Goal: Task Accomplishment & Management: Complete application form

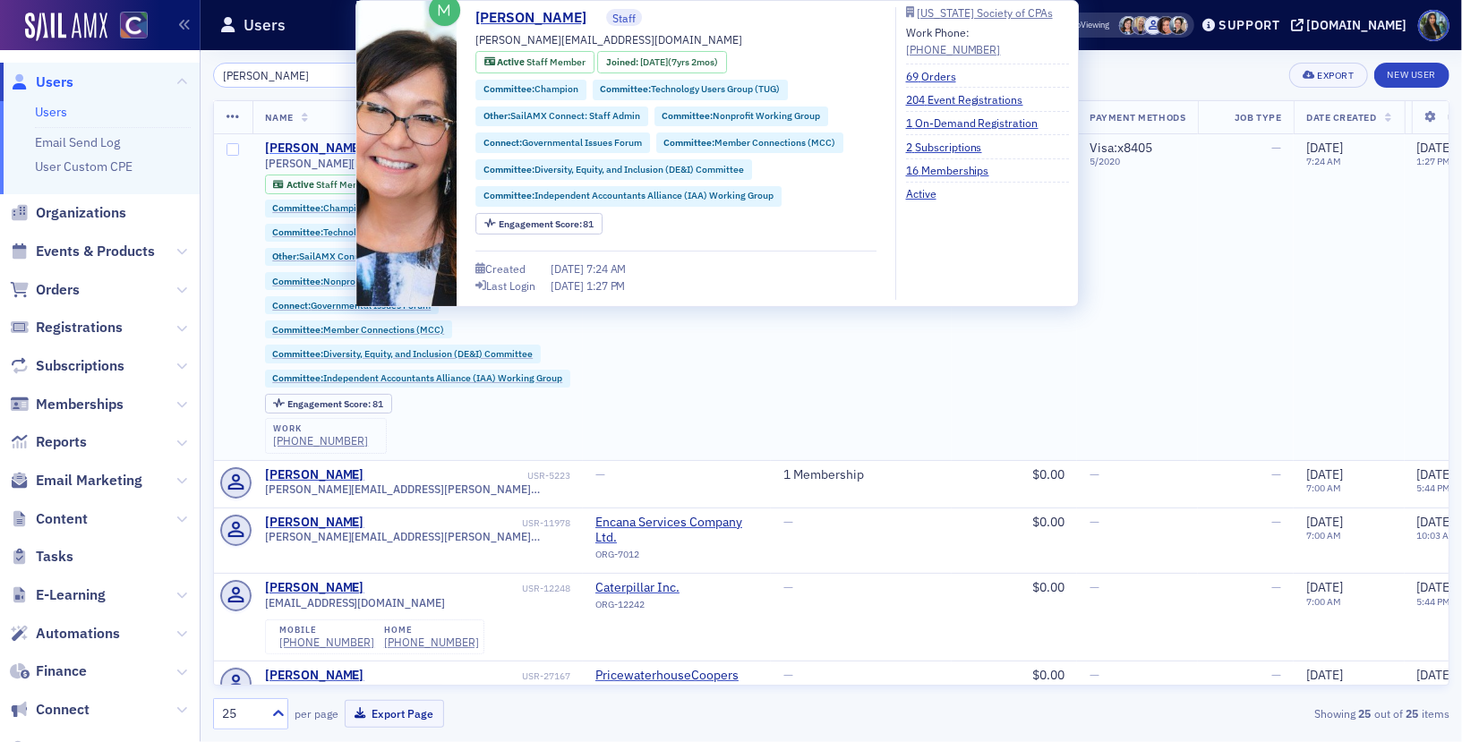
type input "[PERSON_NAME]"
click at [302, 146] on div "[PERSON_NAME]" at bounding box center [314, 149] width 99 height 16
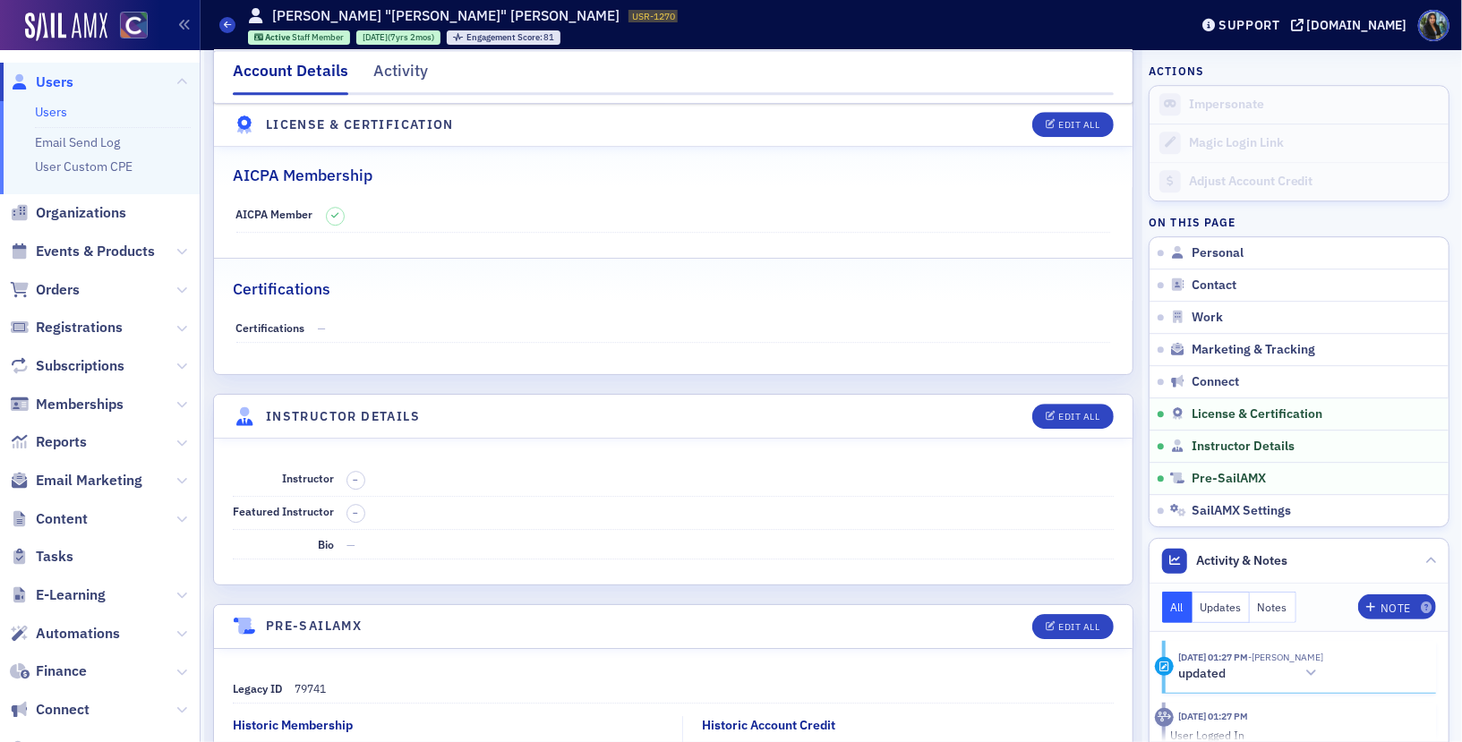
scroll to position [3325, 0]
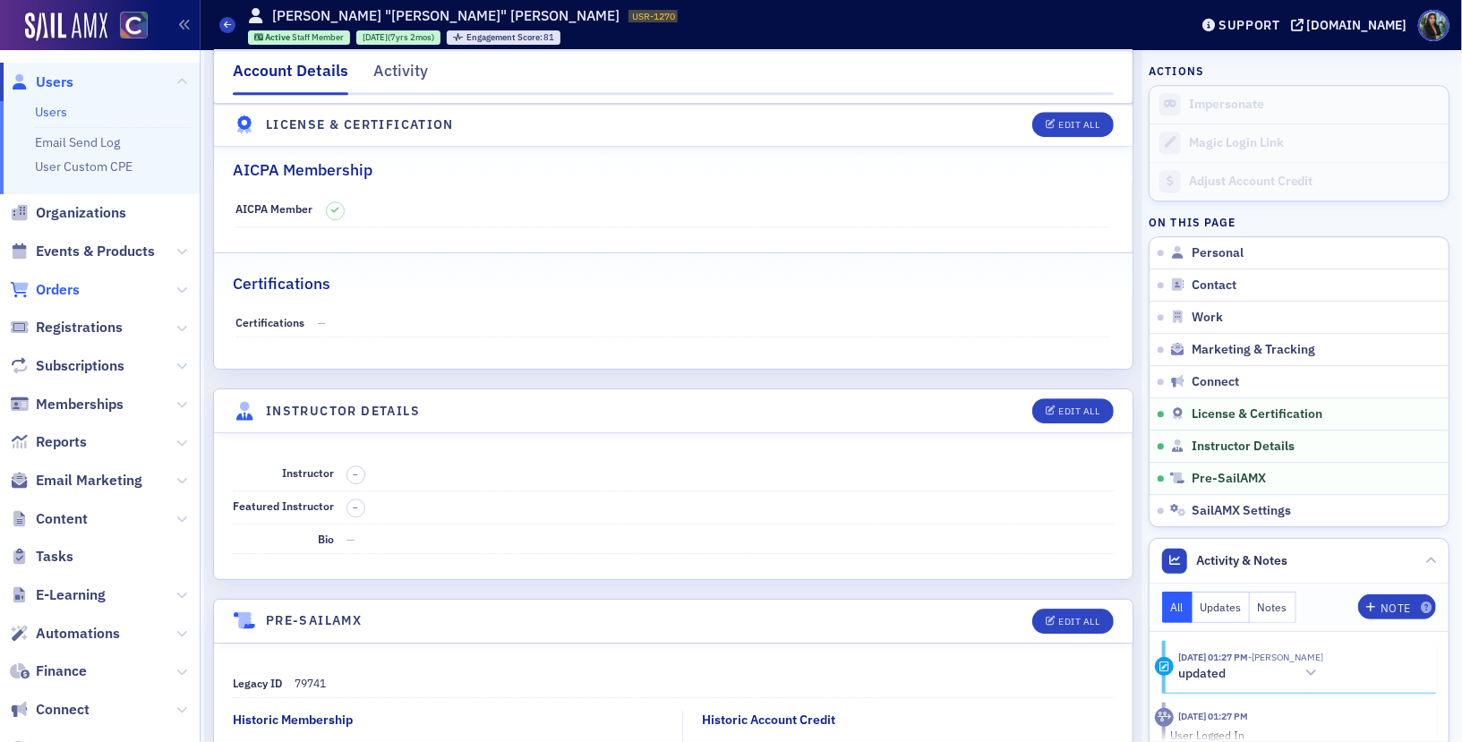
click at [60, 280] on span "Orders" at bounding box center [58, 290] width 44 height 20
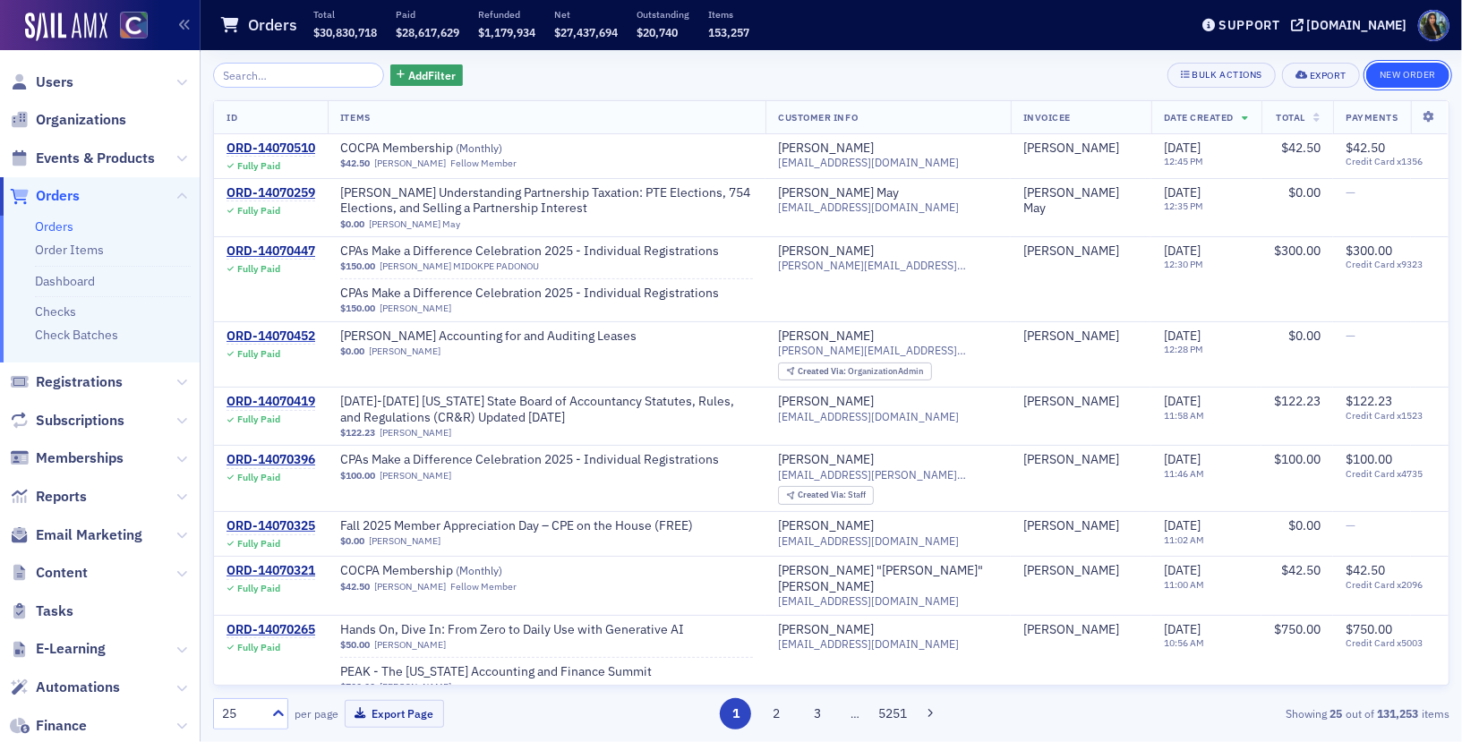
click at [1405, 80] on button "New Order" at bounding box center [1407, 75] width 83 height 25
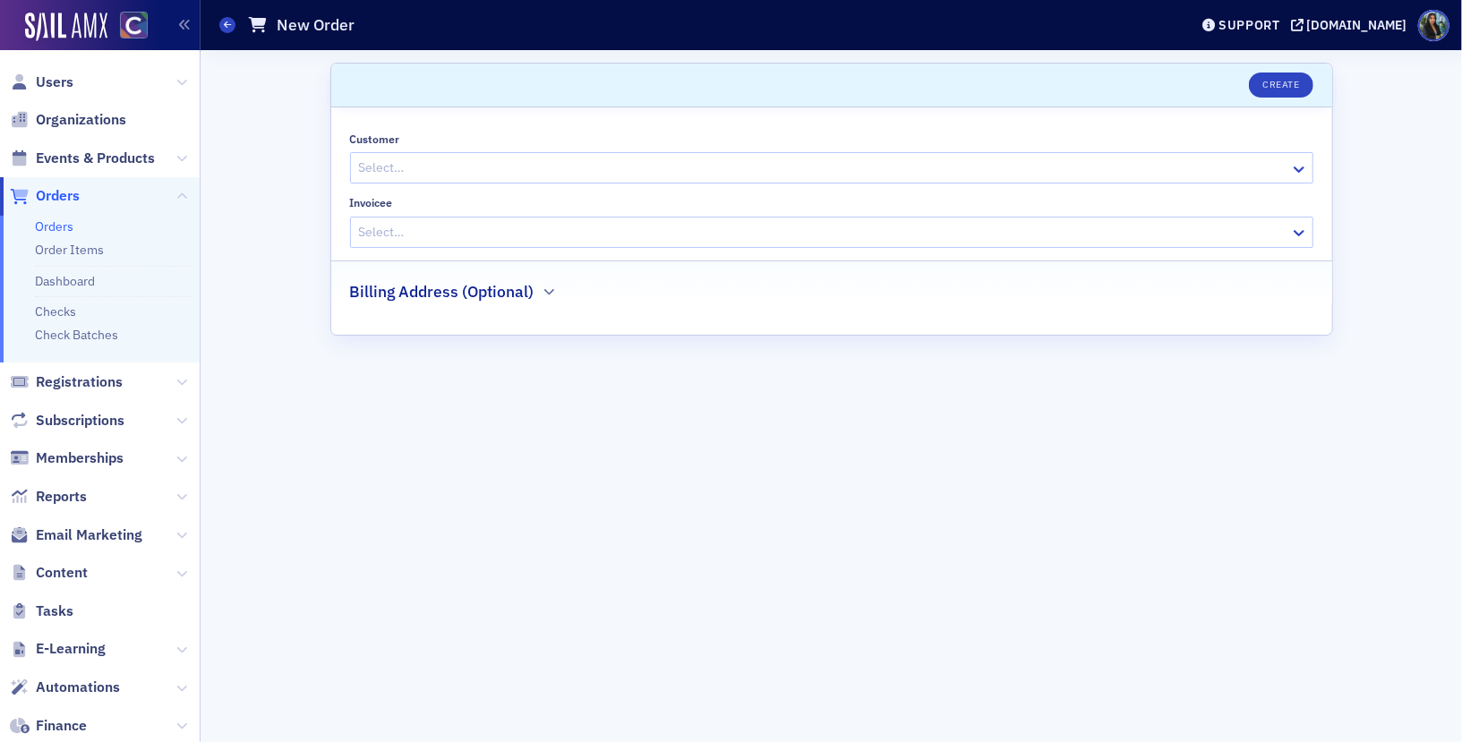
click at [500, 171] on div at bounding box center [822, 168] width 931 height 22
type input "stac"
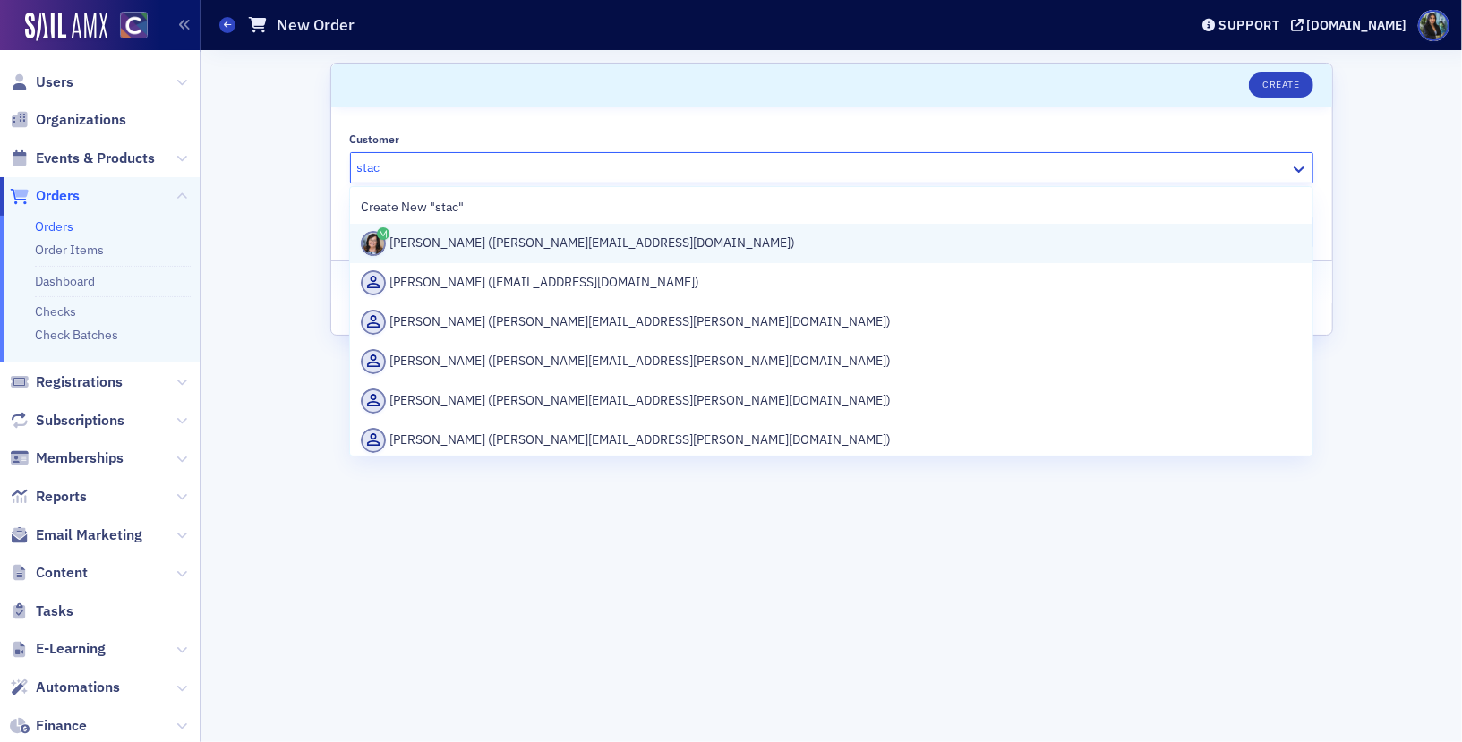
click at [480, 242] on div "[PERSON_NAME] ([PERSON_NAME][EMAIL_ADDRESS][DOMAIN_NAME])" at bounding box center [831, 243] width 941 height 25
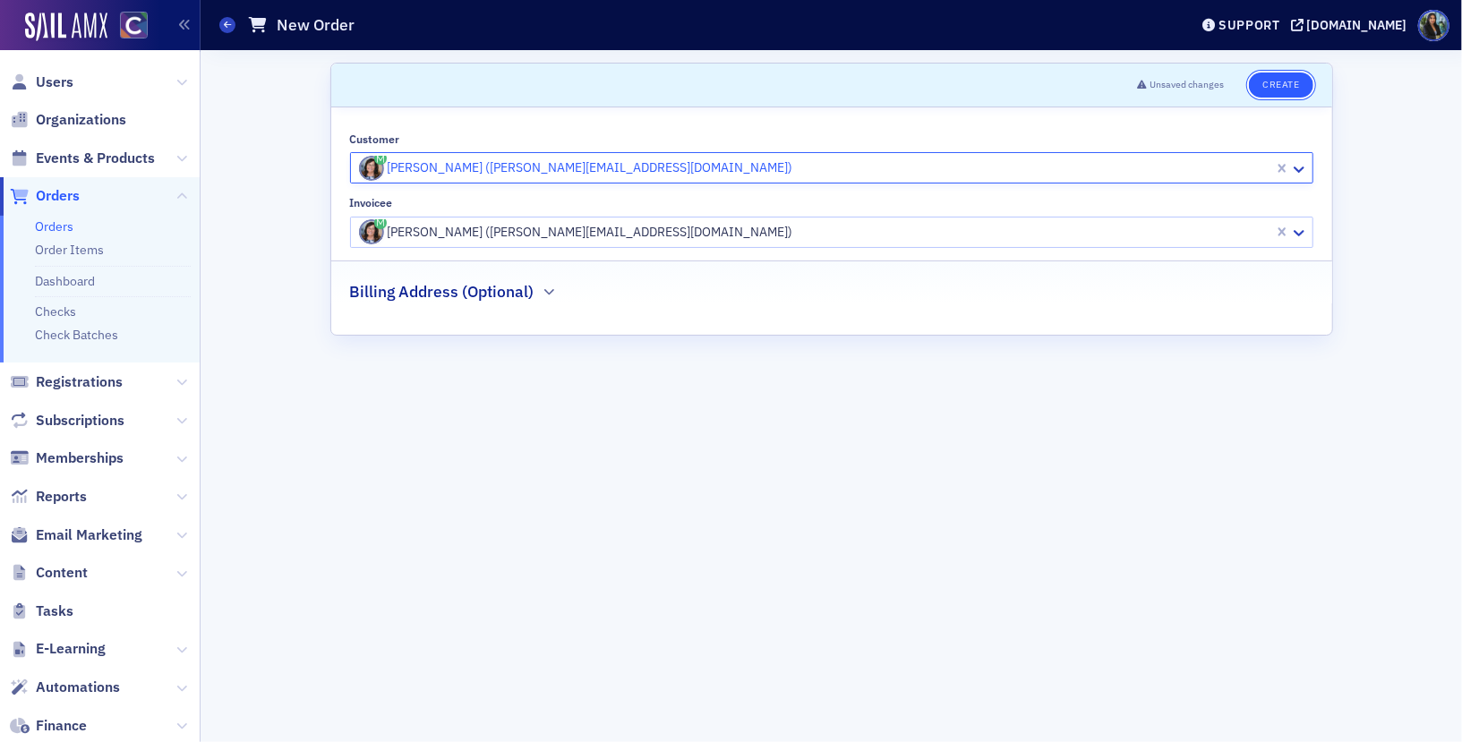
click at [1289, 90] on button "Create" at bounding box center [1281, 85] width 64 height 25
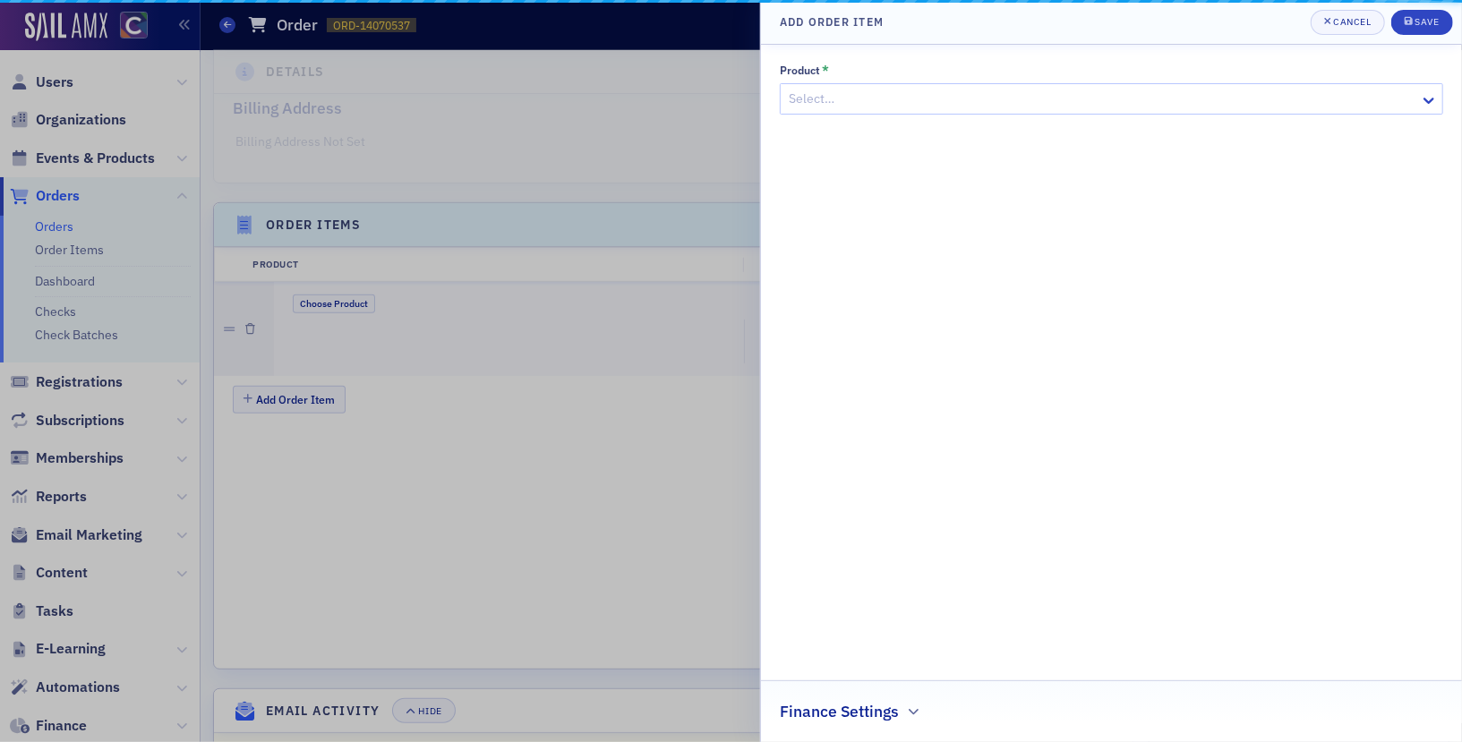
scroll to position [448, 0]
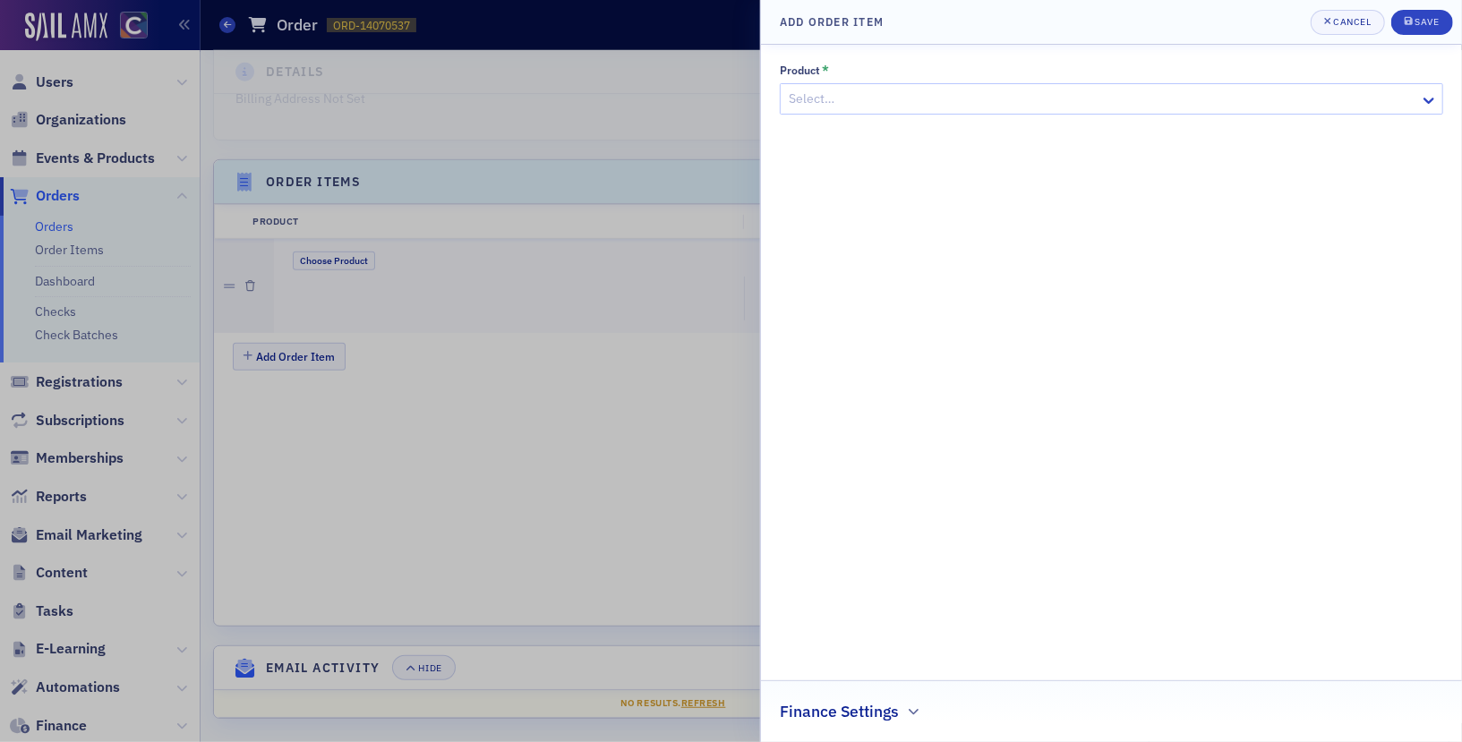
click at [1171, 105] on div at bounding box center [1102, 99] width 631 height 22
type input "misc"
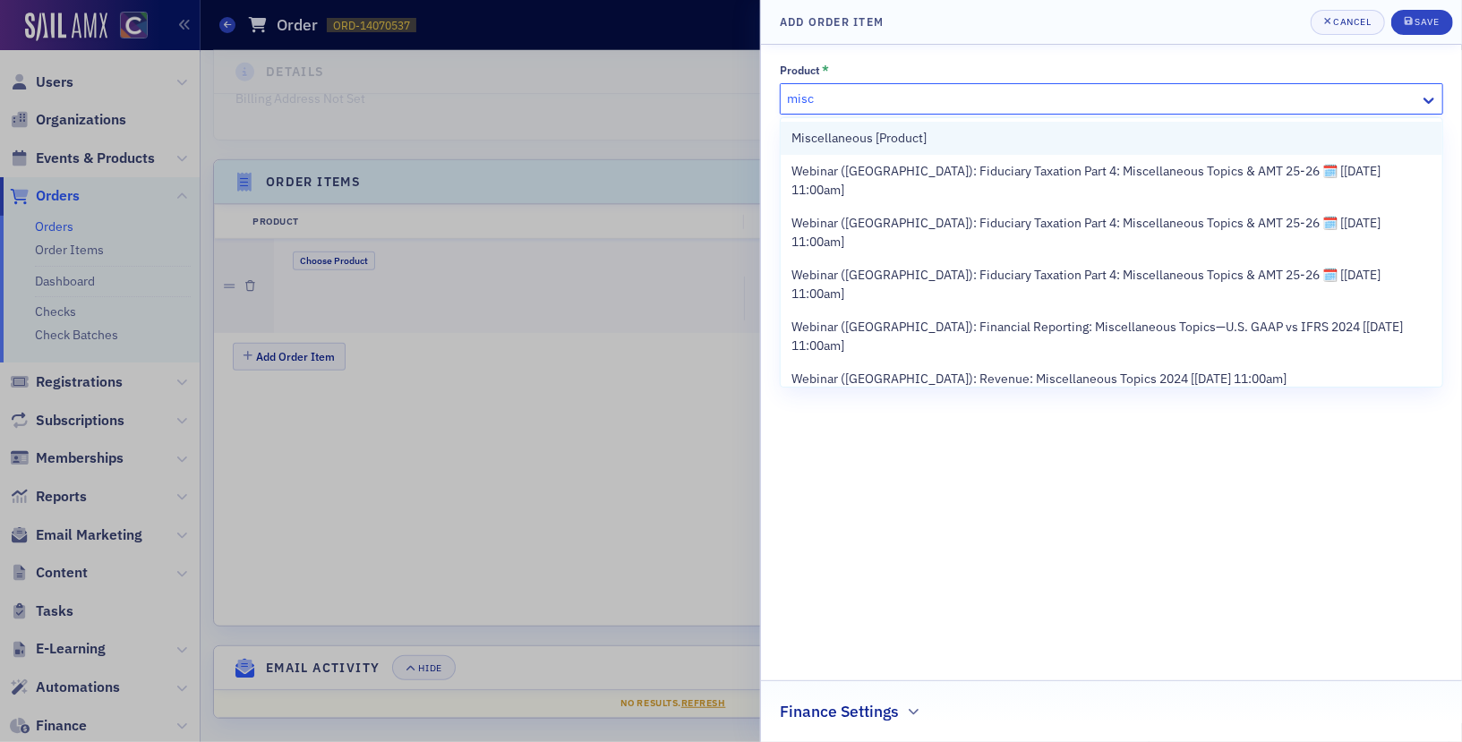
click at [1051, 122] on div "Miscellaneous [Product]" at bounding box center [1112, 138] width 662 height 33
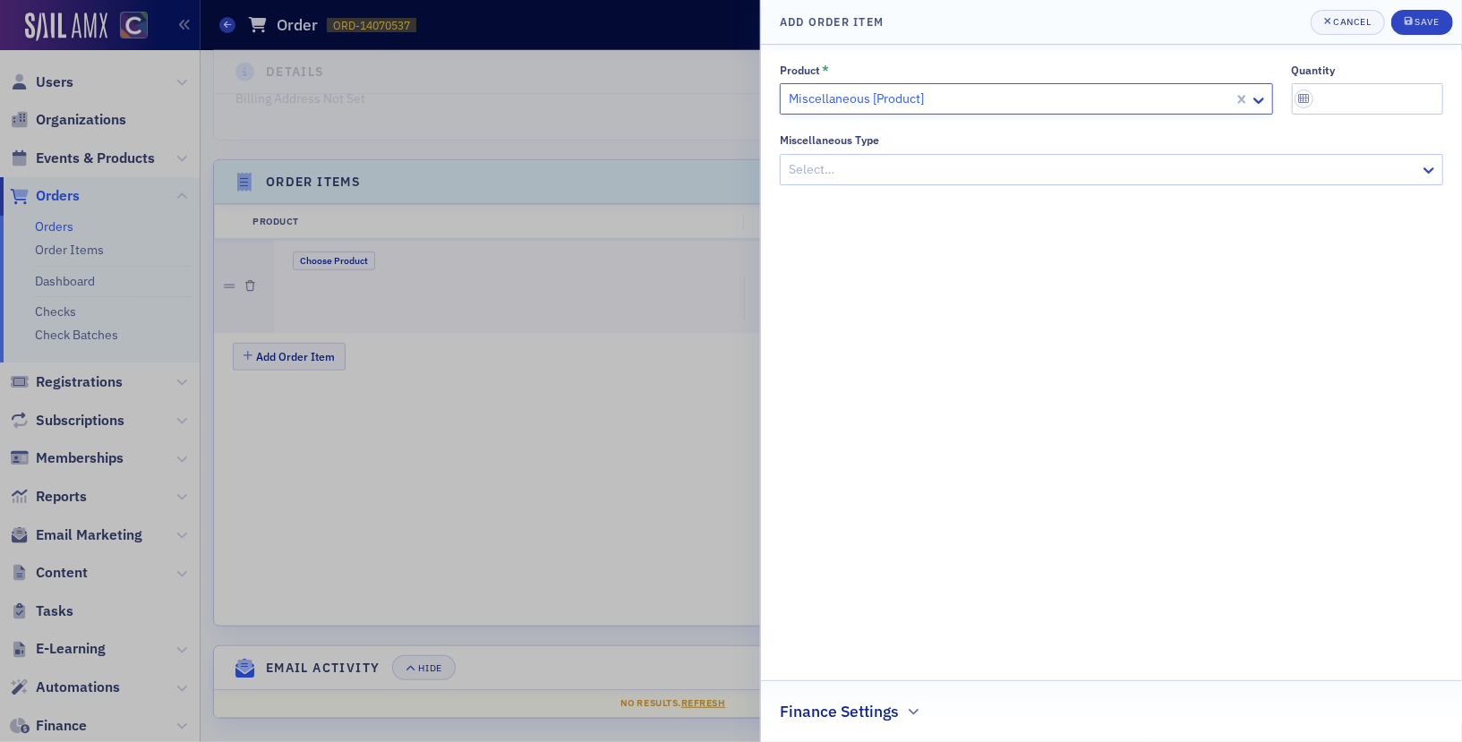
click at [946, 167] on div at bounding box center [1102, 169] width 631 height 22
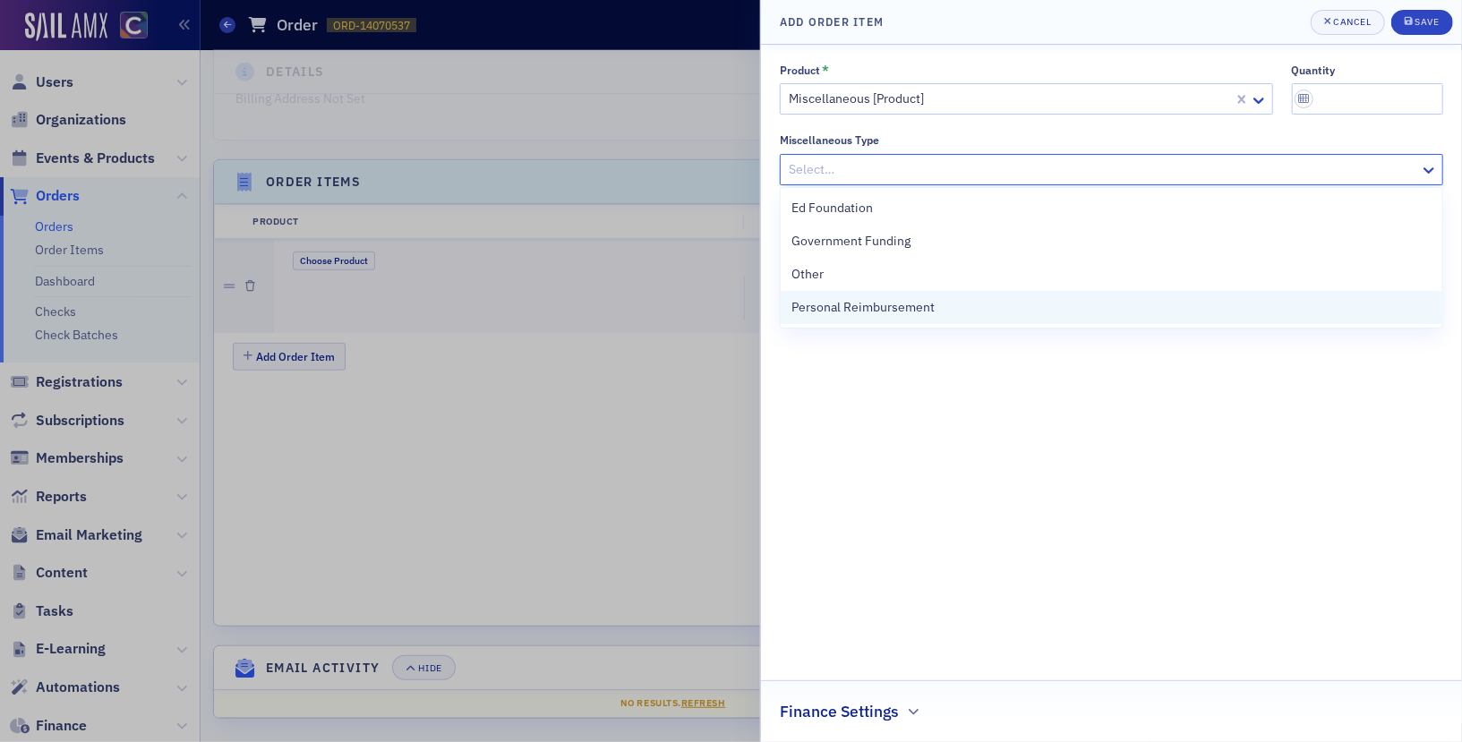
click at [885, 301] on span "Personal Reimbursement" at bounding box center [862, 307] width 143 height 19
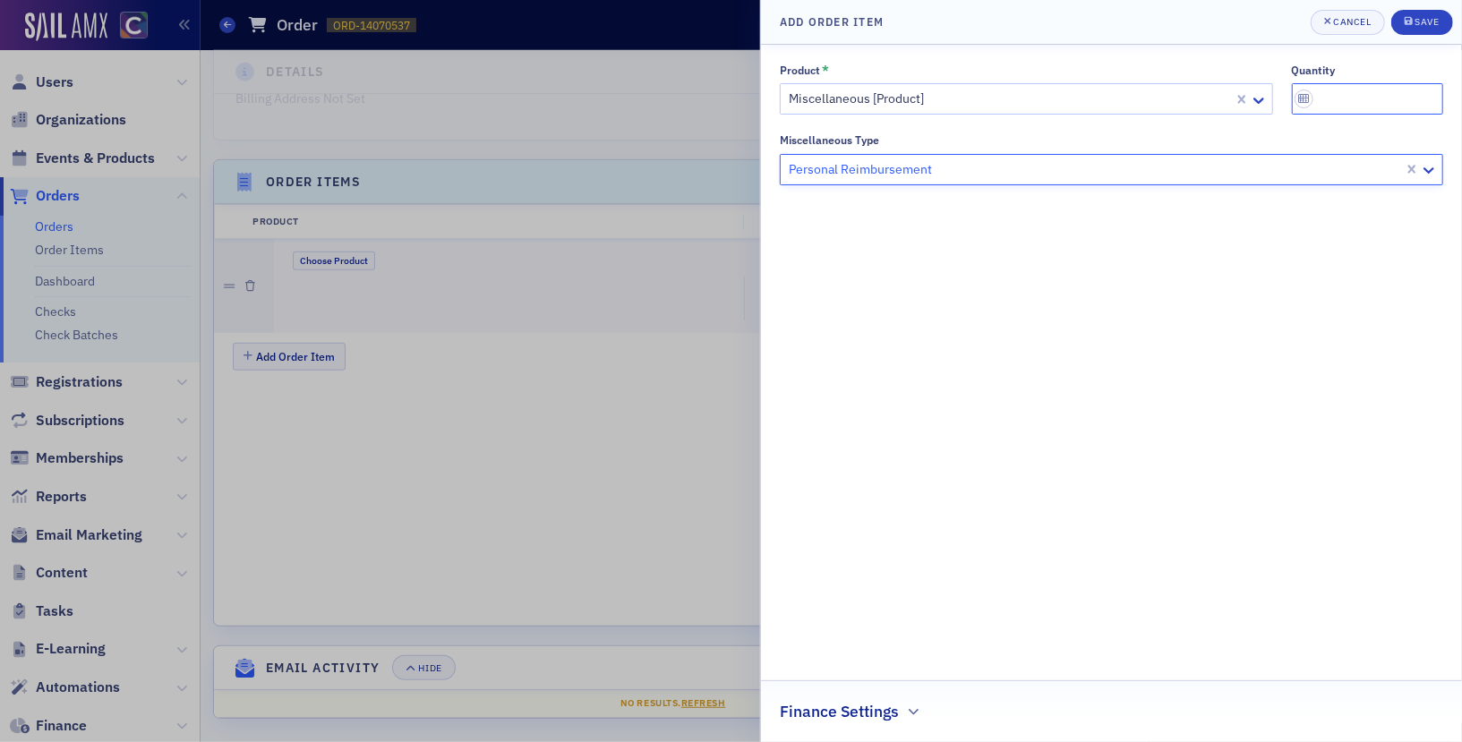
click at [1336, 98] on input "quantity" at bounding box center [1368, 98] width 152 height 31
type input "1"
click at [1323, 282] on div "Product * Miscellaneous [Product] quantity 1 Miscellaneous Type Personal Reimbu…" at bounding box center [1111, 394] width 663 height 660
click at [1428, 13] on button "Save" at bounding box center [1422, 22] width 62 height 25
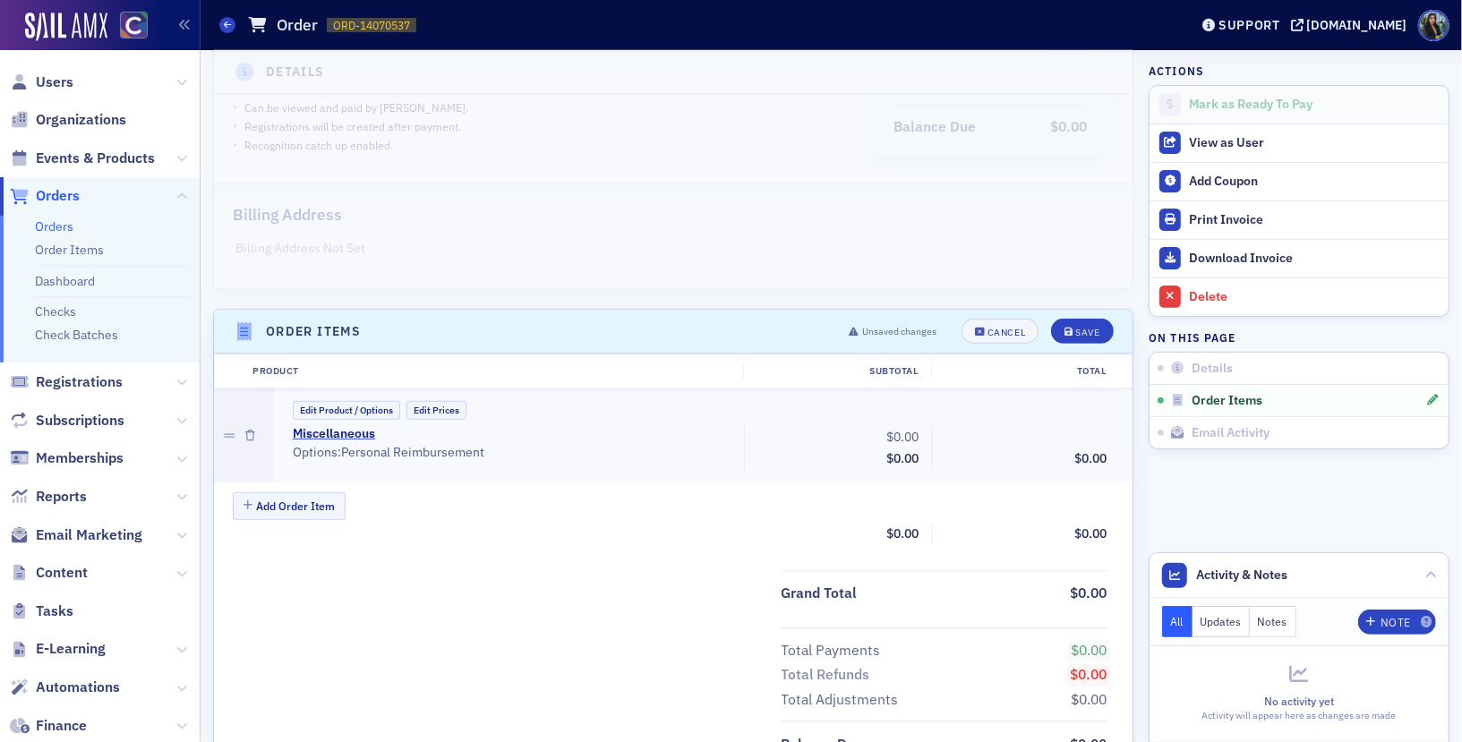
scroll to position [311, 0]
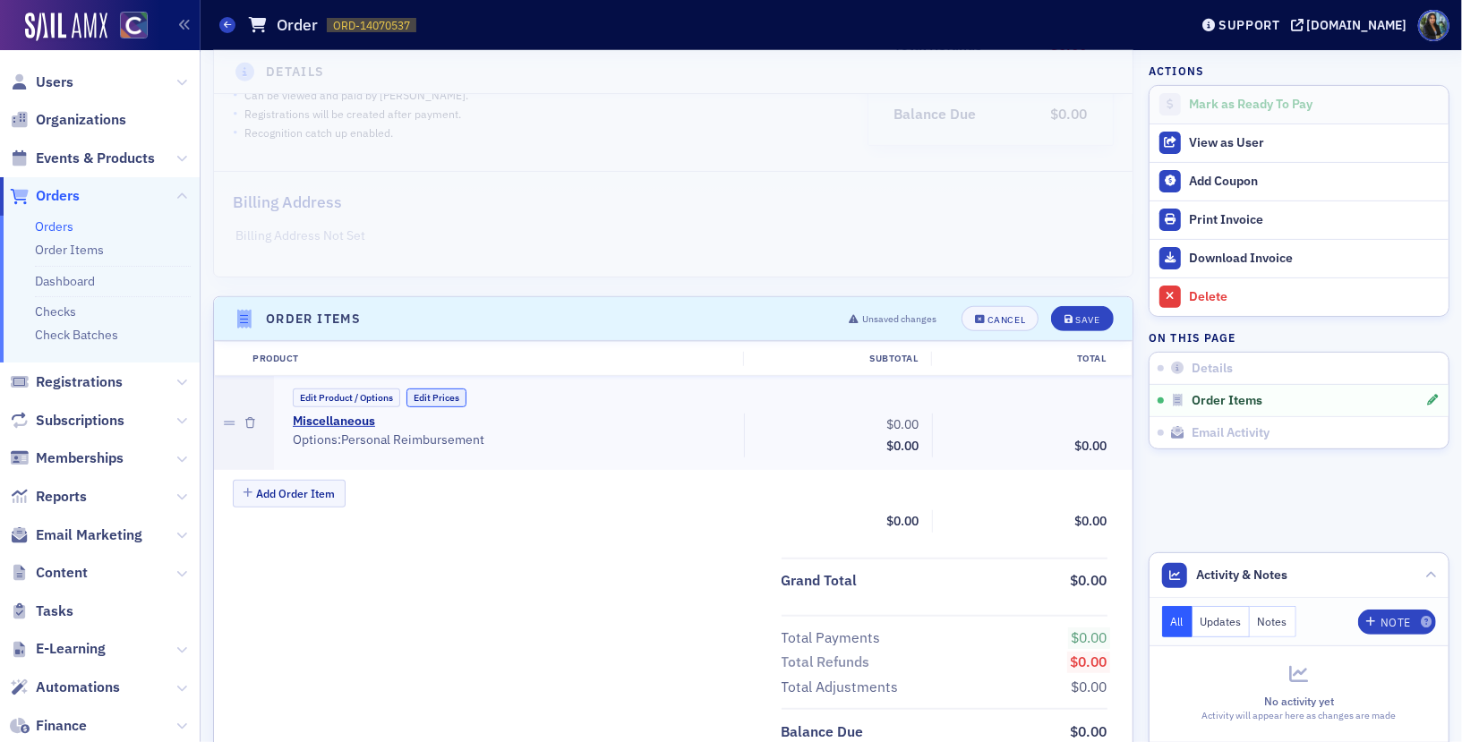
click at [423, 391] on button "Edit Prices" at bounding box center [436, 398] width 60 height 19
click at [881, 419] on input "0.00" at bounding box center [883, 424] width 88 height 25
type input "50.25"
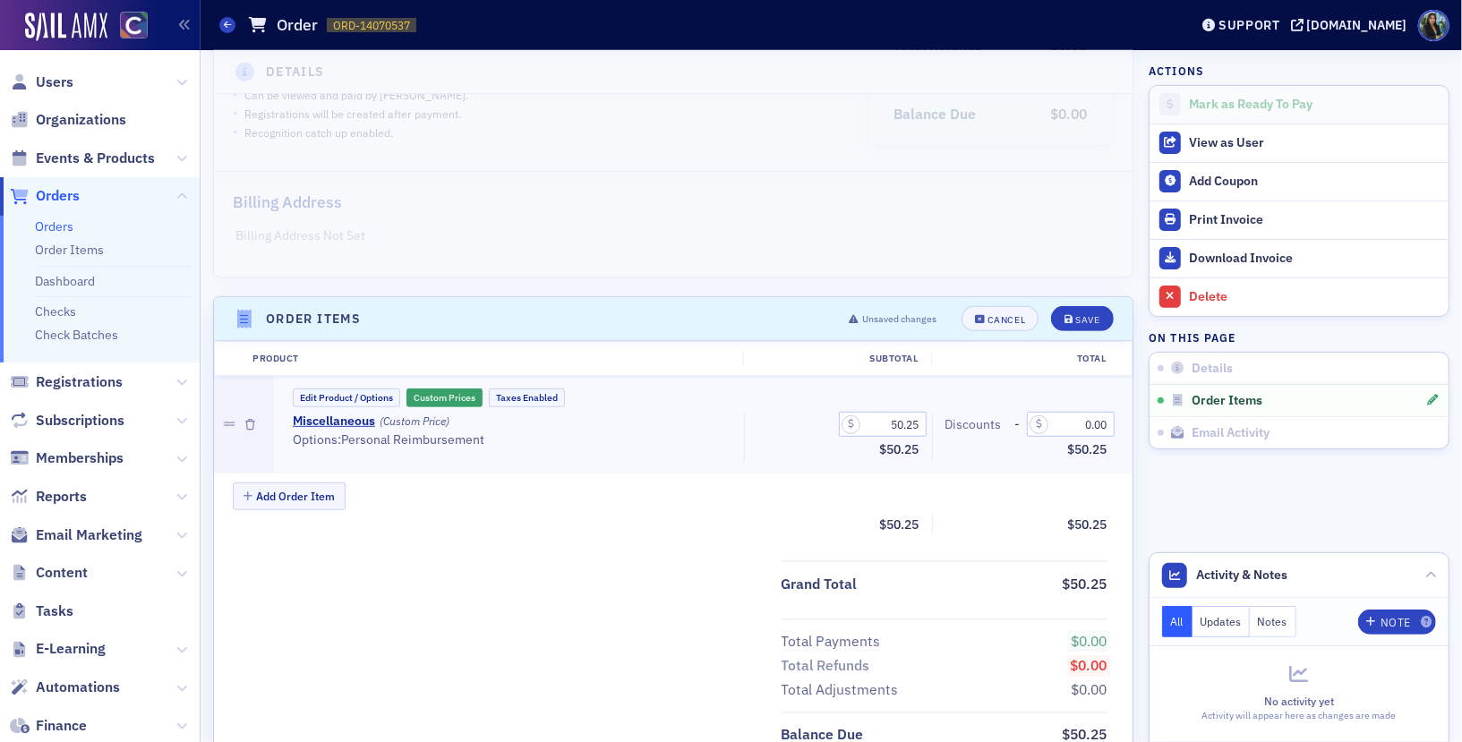
click at [697, 505] on div "Add Order Item" at bounding box center [683, 498] width 900 height 31
click at [1082, 315] on div "Save" at bounding box center [1087, 320] width 24 height 10
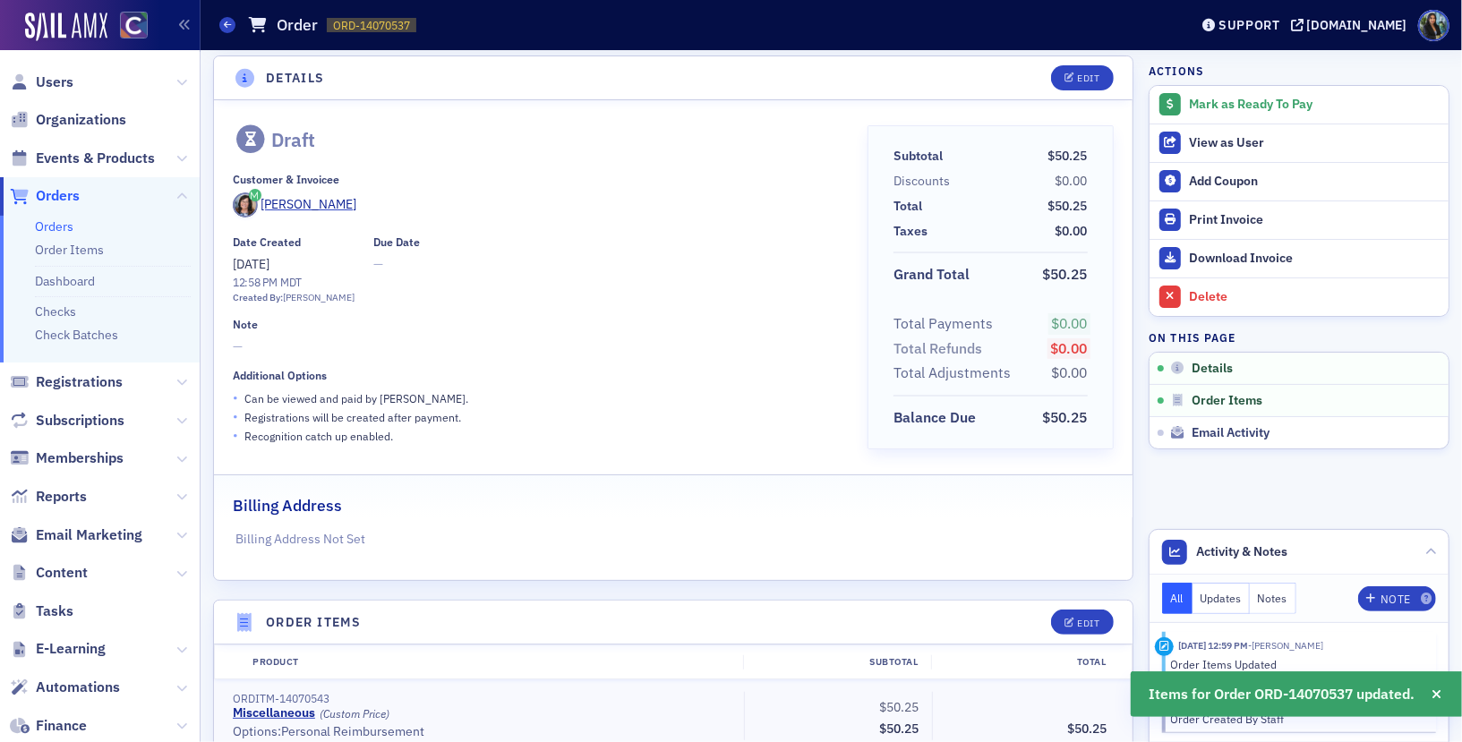
scroll to position [0, 0]
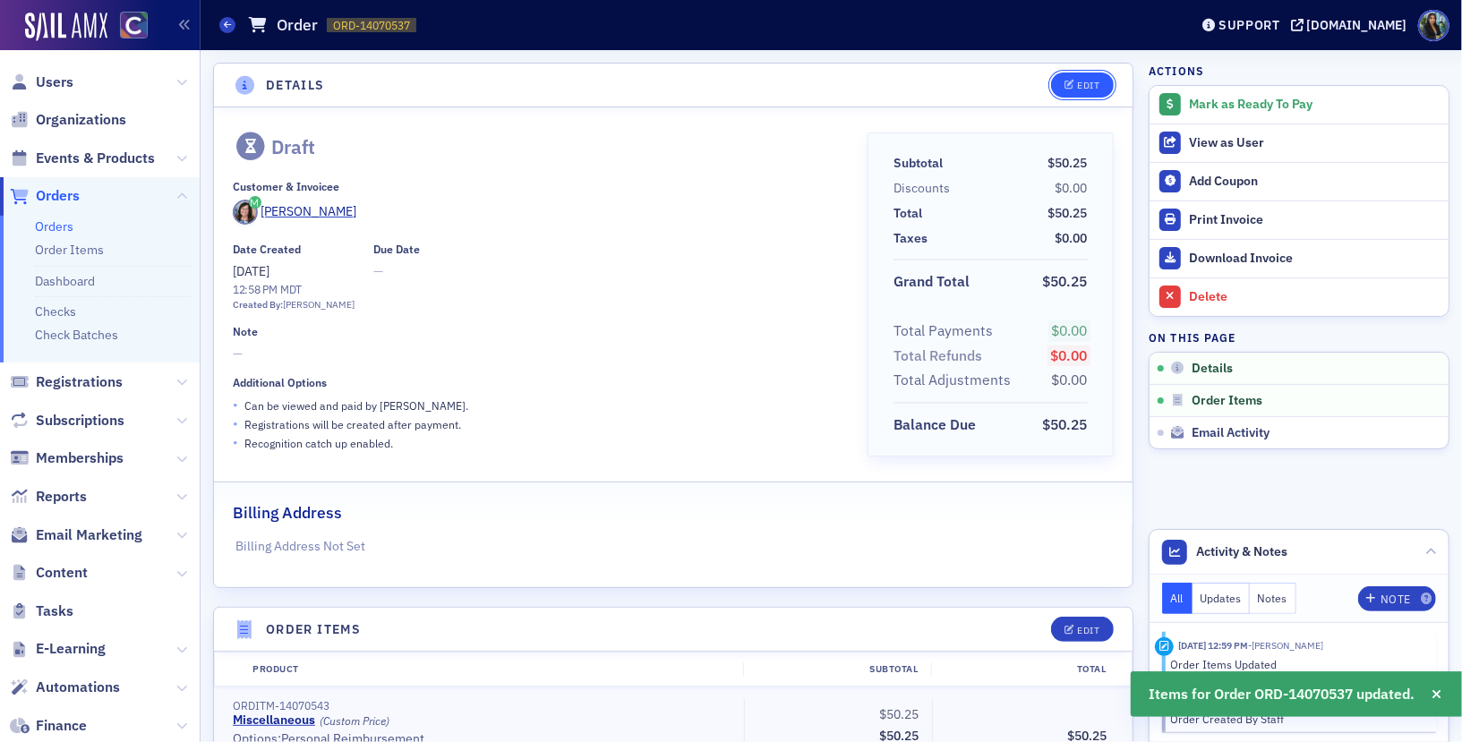
click at [1080, 88] on div "Edit" at bounding box center [1088, 86] width 22 height 10
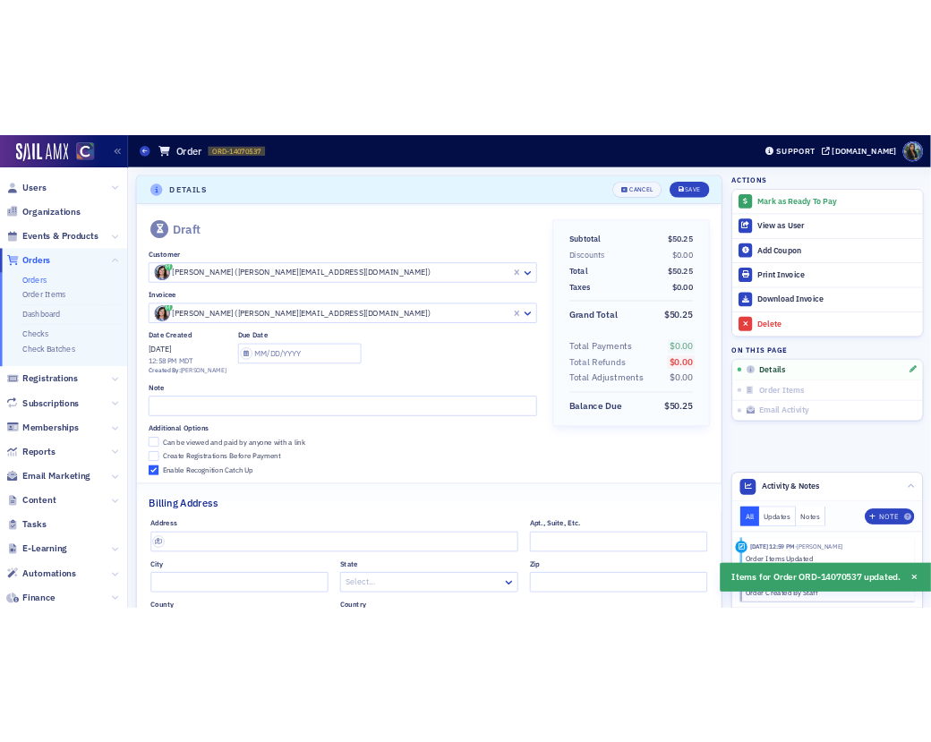
scroll to position [3, 0]
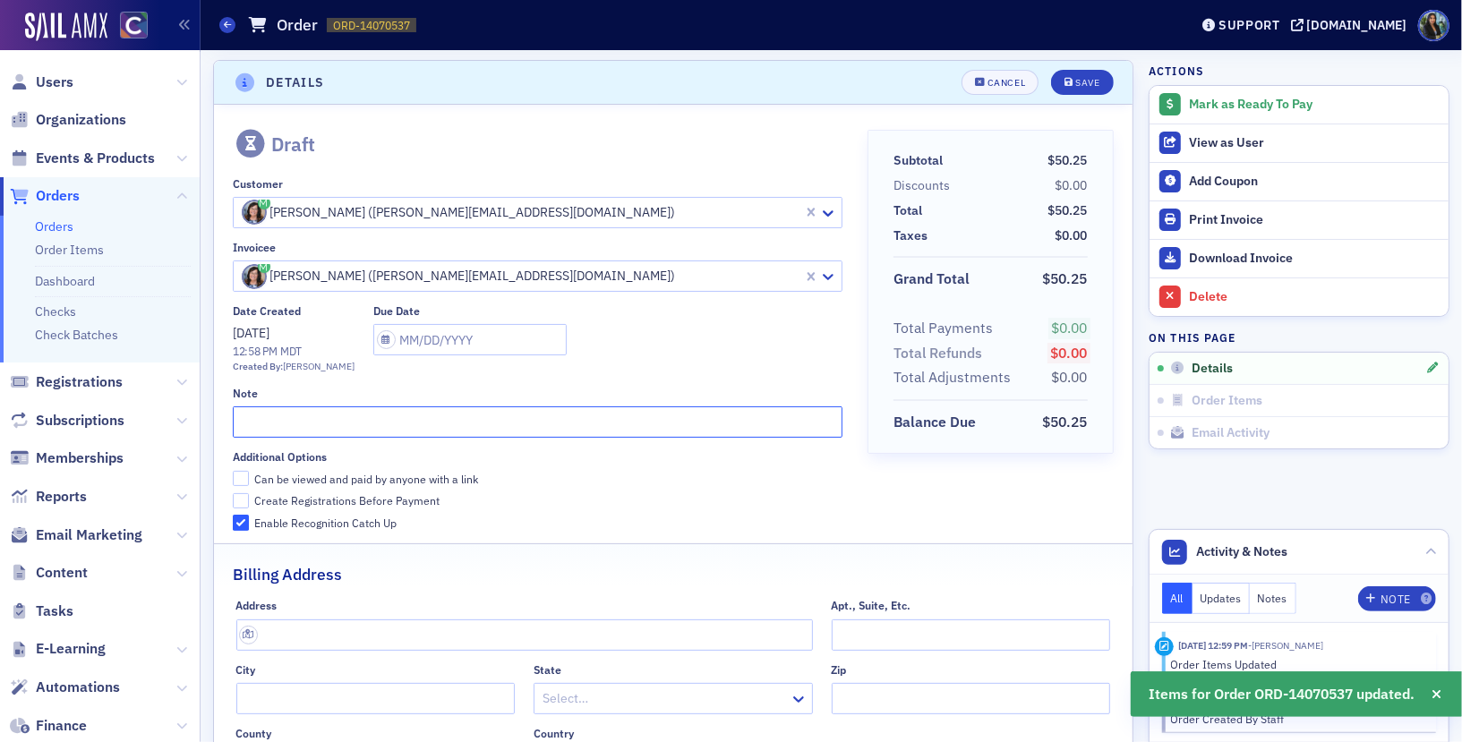
click at [299, 421] on input "text" at bounding box center [538, 421] width 610 height 31
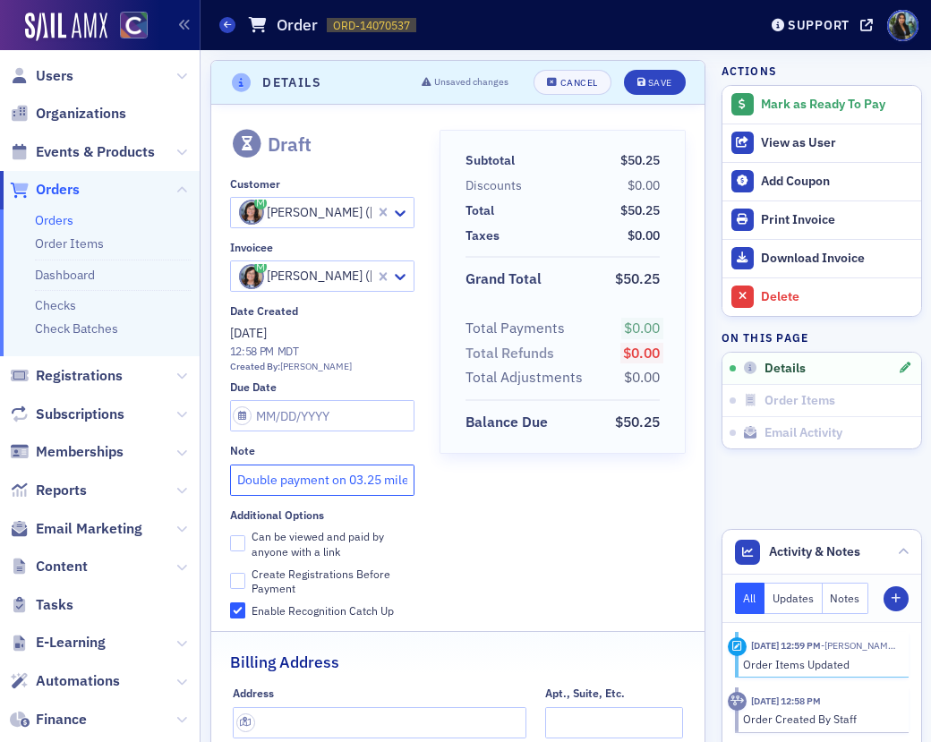
click at [364, 473] on input "Double payment on 03.25 mileage reimbursement. (Check" at bounding box center [322, 480] width 185 height 31
type input "Double payment on 03.25 mileage reimbursement. (Check #987939)"
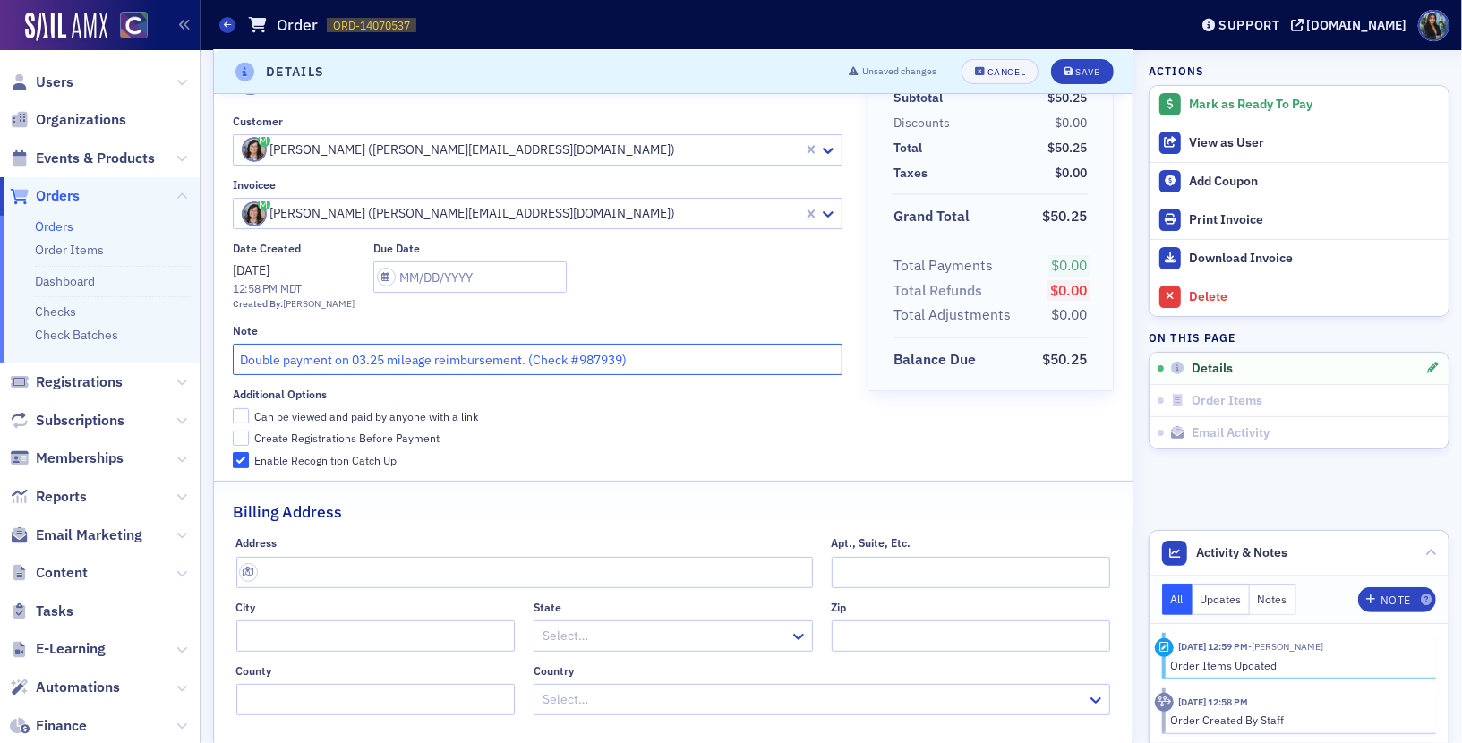
scroll to position [0, 0]
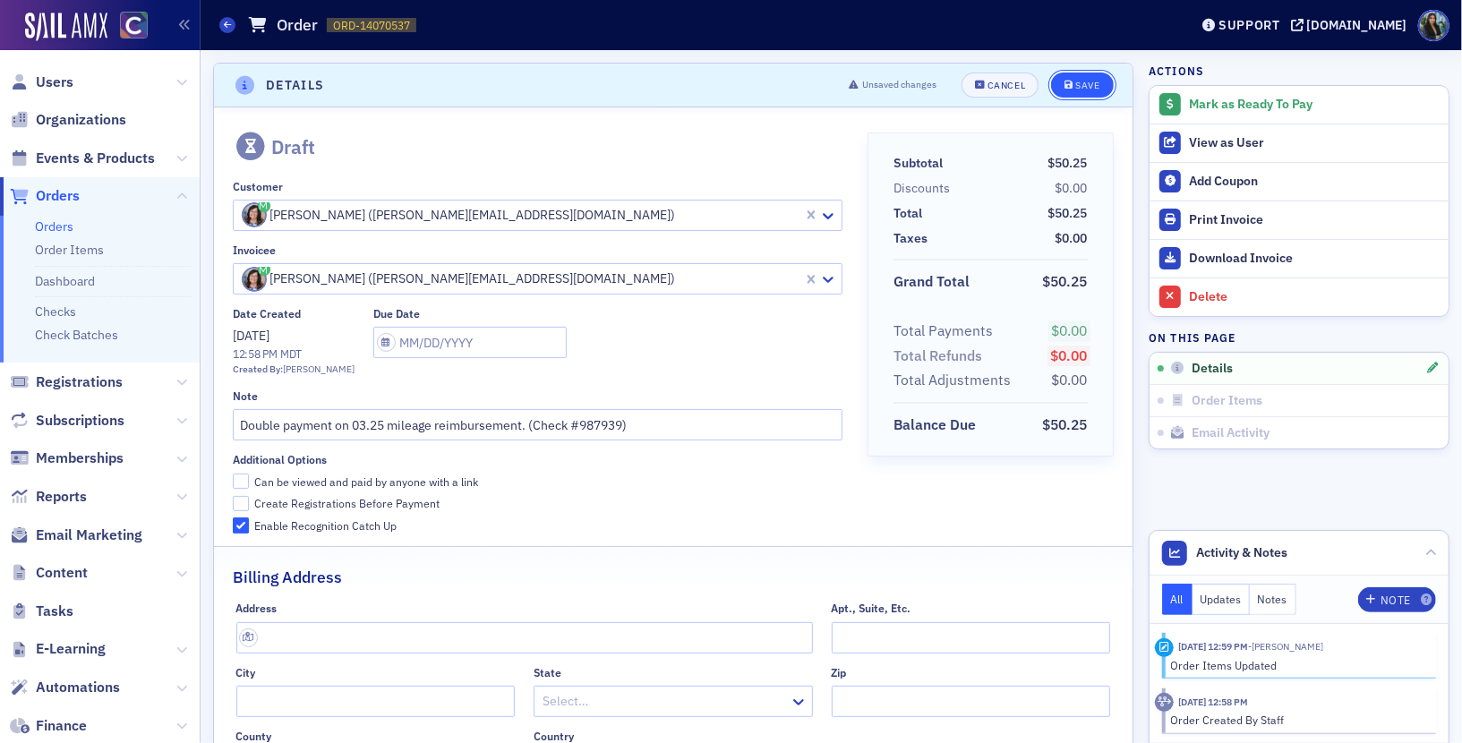
click at [1088, 81] on div "Save" at bounding box center [1087, 86] width 24 height 10
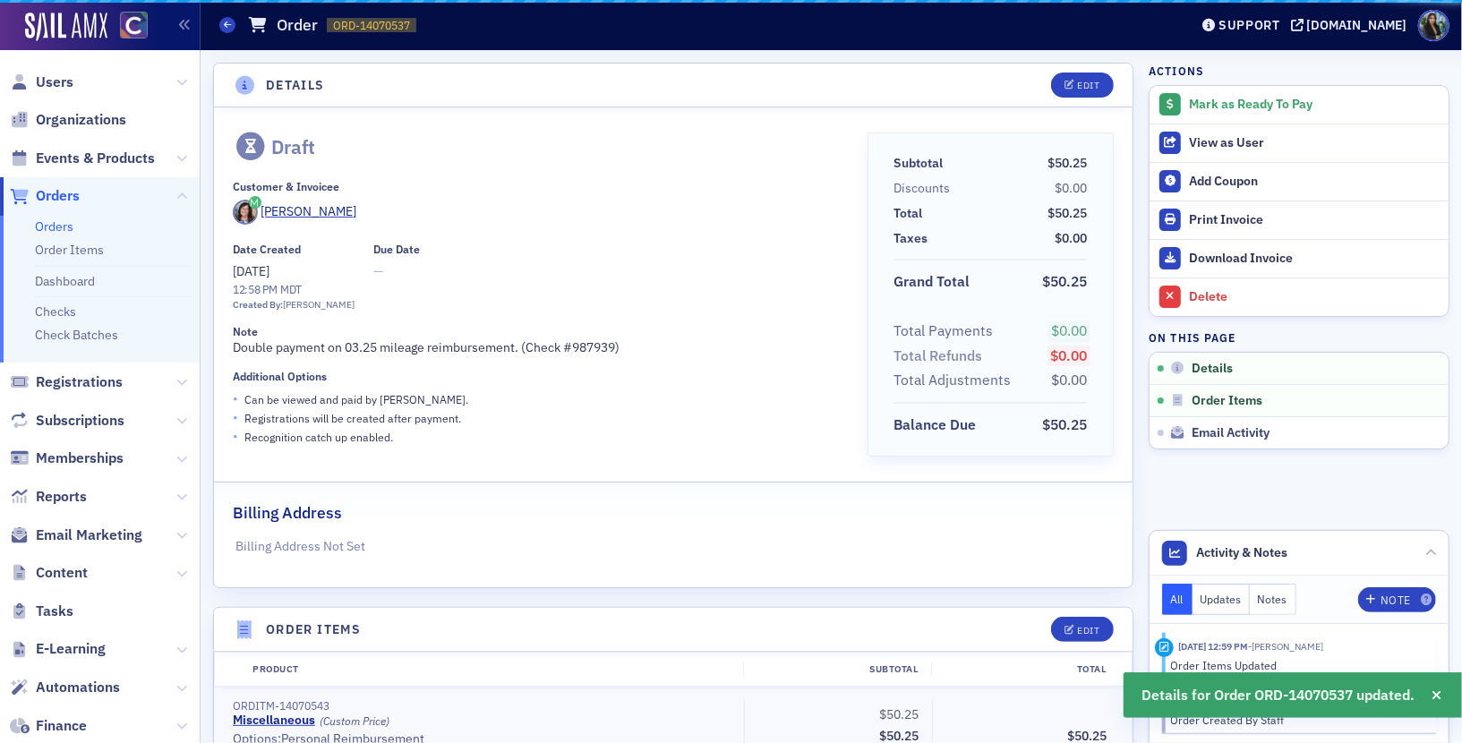
scroll to position [3, 0]
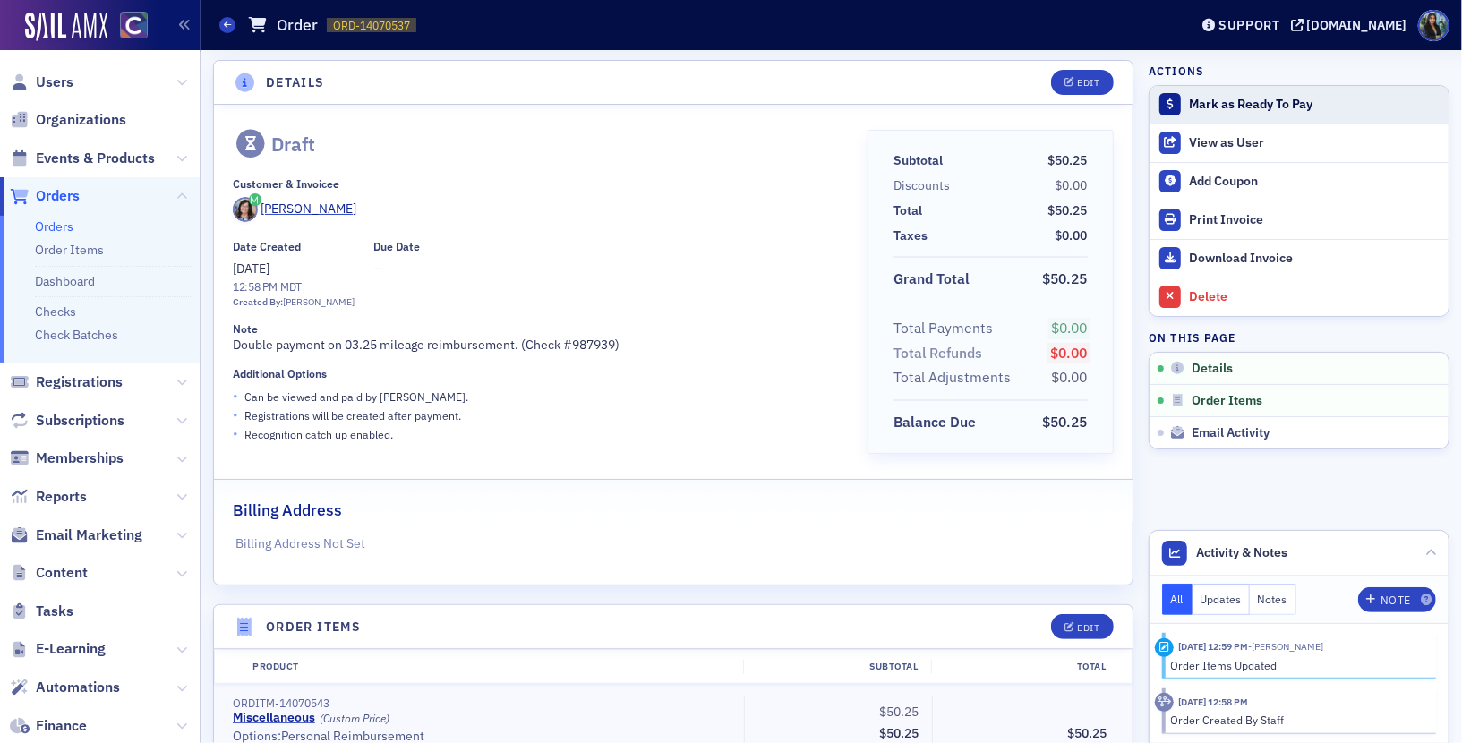
click at [1248, 102] on div "Mark as Ready To Pay" at bounding box center [1314, 105] width 251 height 16
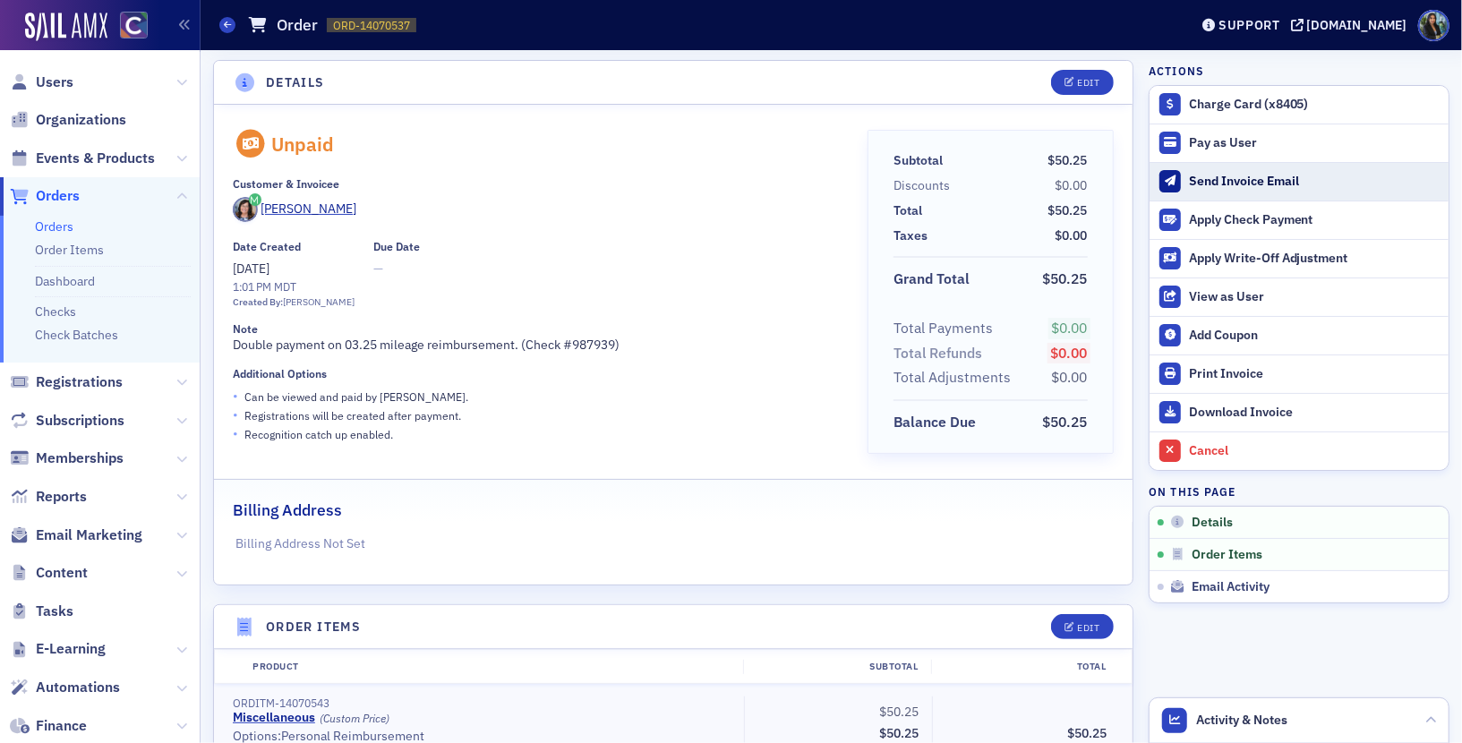
click at [1234, 175] on div "Send Invoice Email" at bounding box center [1314, 182] width 251 height 16
